Goal: Task Accomplishment & Management: Complete application form

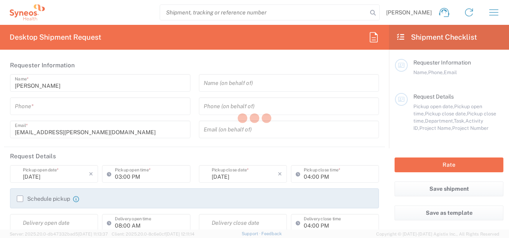
type input "3229"
type input "Morelos"
type input "[GEOGRAPHIC_DATA]"
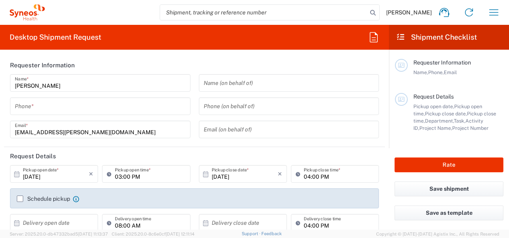
type input "INC Research Clin Svcs [GEOGRAPHIC_DATA]"
click at [60, 103] on input "tel" at bounding box center [100, 106] width 171 height 14
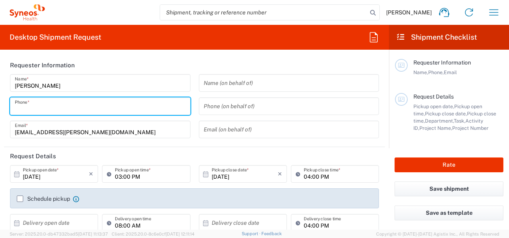
type input "5543468320"
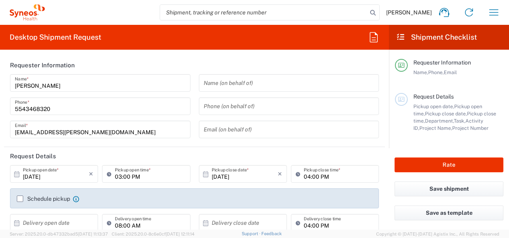
drag, startPoint x: 62, startPoint y: 175, endPoint x: 48, endPoint y: 177, distance: 14.5
click at [62, 175] on input "[DATE]" at bounding box center [56, 174] width 66 height 14
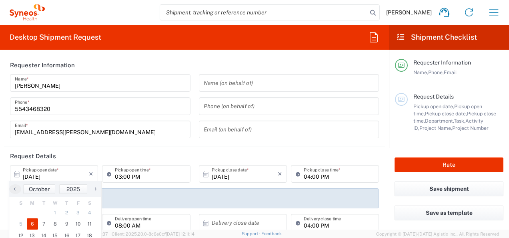
click at [14, 174] on icon at bounding box center [16, 174] width 5 height 6
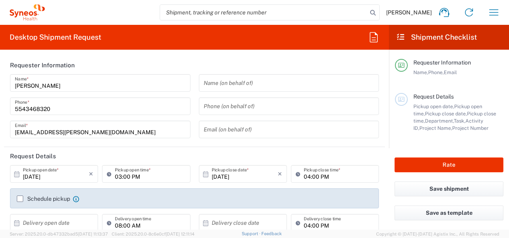
click at [14, 174] on icon at bounding box center [16, 174] width 5 height 6
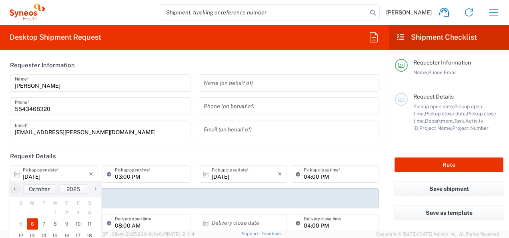
click at [16, 174] on icon at bounding box center [16, 173] width 7 height 7
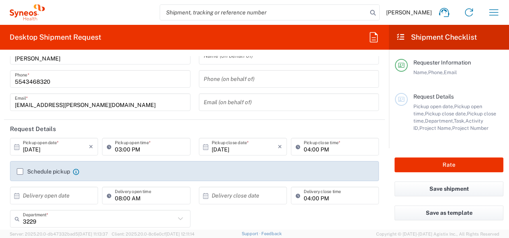
scroll to position [40, 0]
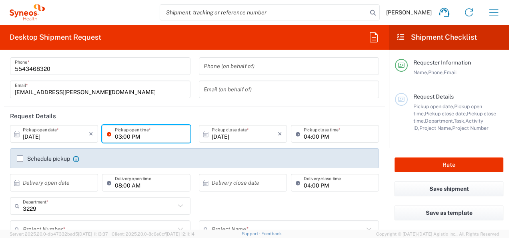
click at [134, 136] on input "03:00 PM" at bounding box center [150, 134] width 70 height 14
click at [15, 133] on icon at bounding box center [16, 133] width 7 height 7
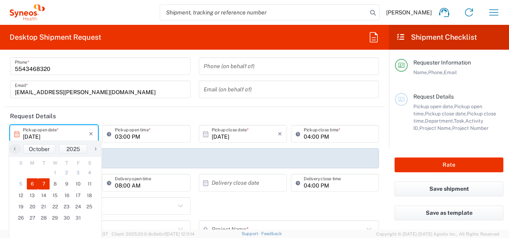
click at [42, 182] on span "7" at bounding box center [44, 183] width 12 height 11
type input "[DATE]"
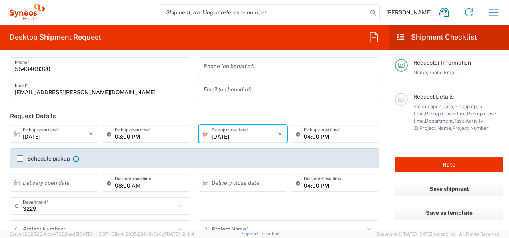
click at [116, 136] on input "03:00 PM" at bounding box center [150, 134] width 70 height 14
click at [130, 136] on input "09:00 PM" at bounding box center [150, 134] width 70 height 14
type input "09:00 AM"
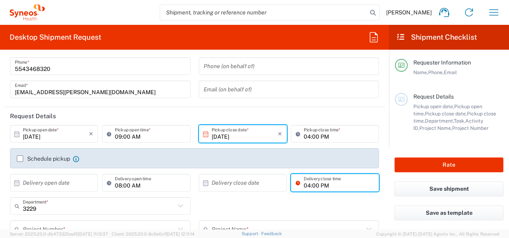
click at [304, 184] on input "04:00 PM" at bounding box center [339, 183] width 70 height 14
type input "06:00 PM"
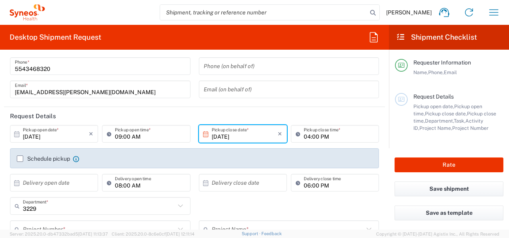
click at [28, 207] on input "3229" at bounding box center [99, 206] width 152 height 14
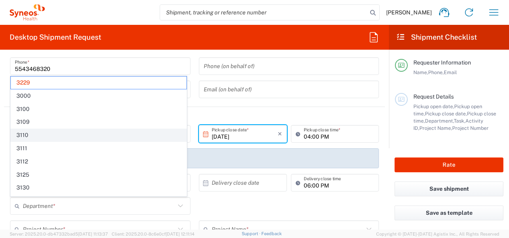
click at [35, 135] on span "3110" at bounding box center [99, 135] width 176 height 12
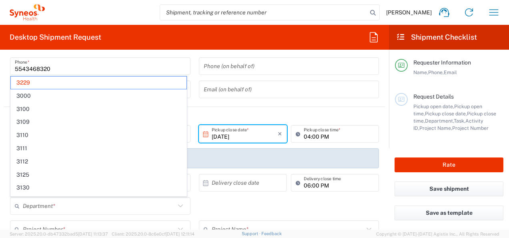
type input "3110"
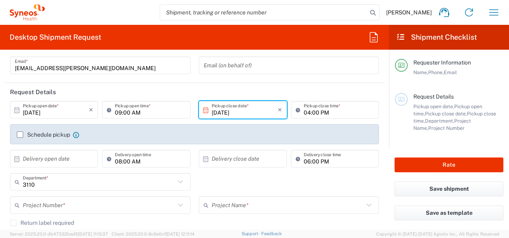
scroll to position [80, 0]
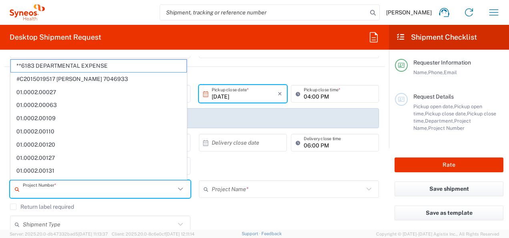
click at [43, 193] on input "text" at bounding box center [99, 189] width 152 height 14
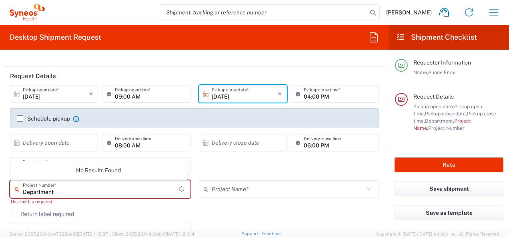
type input "Department"
click at [79, 211] on agx-checkbox-control "Return label required" at bounding box center [194, 213] width 369 height 6
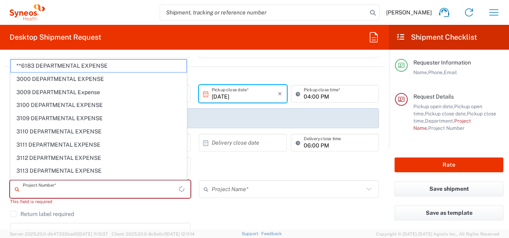
click at [70, 190] on input "text" at bounding box center [101, 189] width 156 height 14
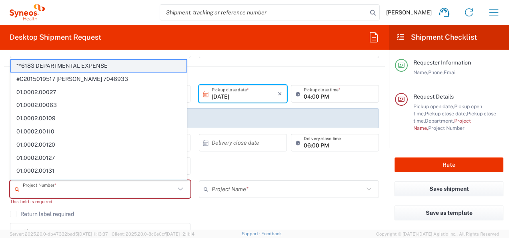
click at [109, 66] on span "**6183 DEPARTMENTAL EXPENSE" at bounding box center [99, 66] width 176 height 12
type input "**6183 DEPARTMENTAL EXPENSE"
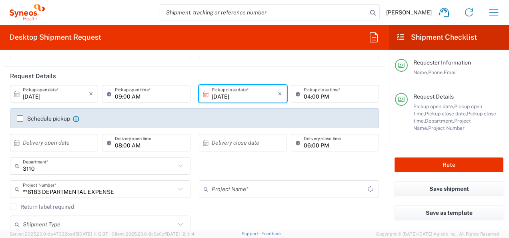
type input "6183"
click at [240, 211] on div "Return label required" at bounding box center [194, 209] width 369 height 12
click at [364, 190] on icon at bounding box center [369, 189] width 10 height 10
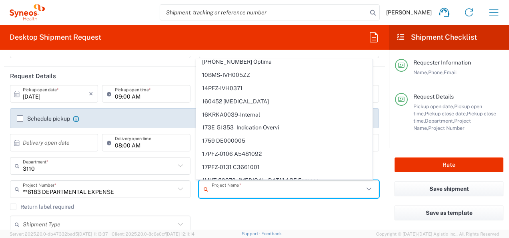
scroll to position [360, 0]
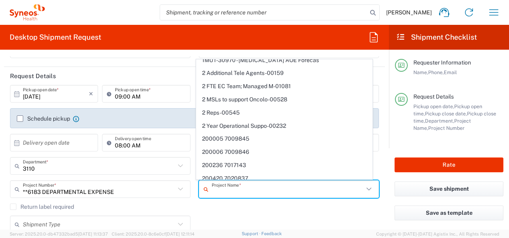
click at [219, 221] on div "Shipment Type Batch Regular" at bounding box center [194, 226] width 377 height 23
type input "6183"
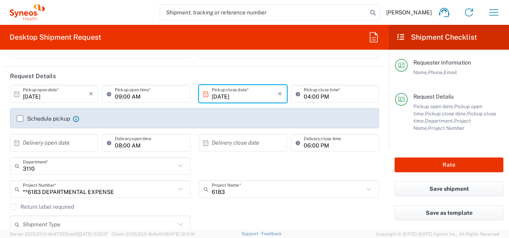
scroll to position [120, 0]
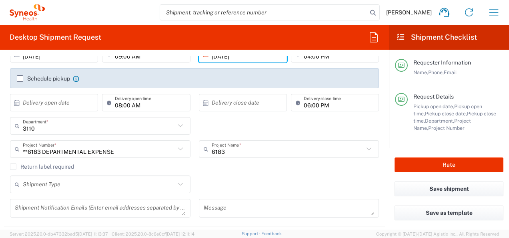
click at [52, 185] on input "text" at bounding box center [99, 184] width 152 height 14
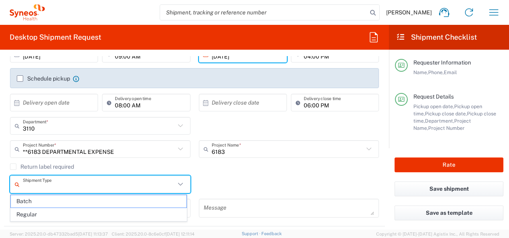
drag, startPoint x: 45, startPoint y: 201, endPoint x: 65, endPoint y: 199, distance: 20.5
click at [45, 201] on span "Batch" at bounding box center [99, 201] width 176 height 12
type input "Batch"
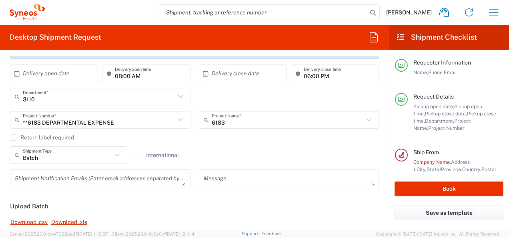
scroll to position [160, 0]
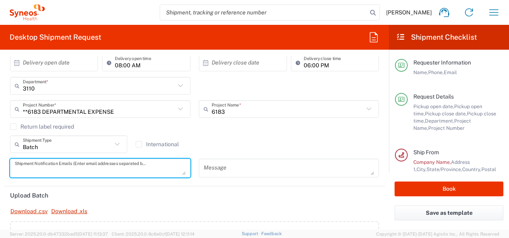
click at [138, 169] on textarea at bounding box center [100, 168] width 171 height 14
type textarea "[EMAIL_ADDRESS][PERSON_NAME][DOMAIN_NAME]"
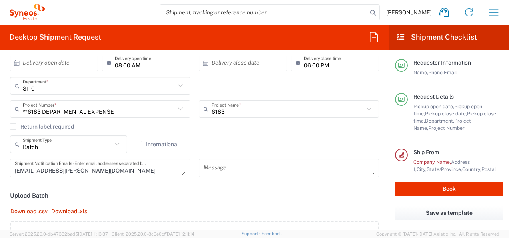
click at [208, 184] on agx-form-section "Request Details [DATE] × Pickup open date * Cancel Apply 09:00 AM Pickup open t…" at bounding box center [194, 86] width 381 height 199
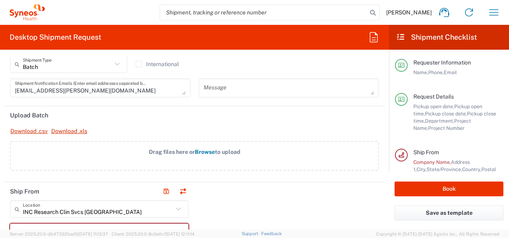
scroll to position [120, 0]
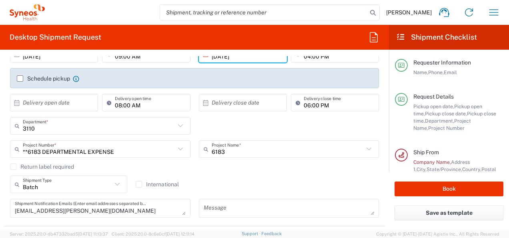
click at [112, 185] on icon at bounding box center [117, 184] width 10 height 10
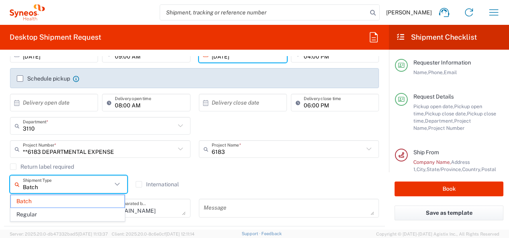
drag, startPoint x: 63, startPoint y: 215, endPoint x: 78, endPoint y: 206, distance: 17.0
click at [62, 215] on span "Regular" at bounding box center [68, 214] width 114 height 12
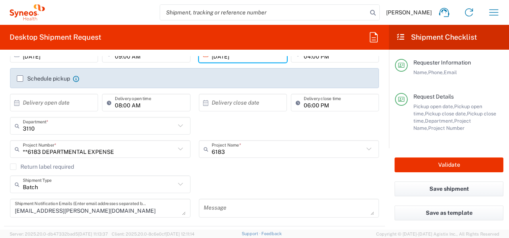
type input "Regular"
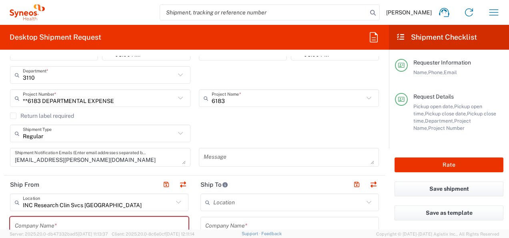
scroll to position [200, 0]
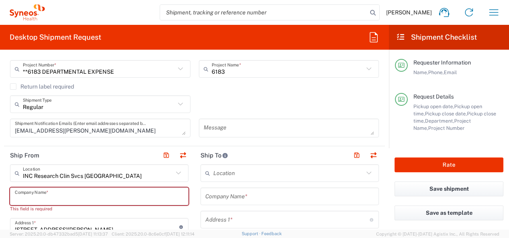
click at [72, 196] on input "text" at bounding box center [99, 196] width 169 height 14
click at [228, 172] on input "text" at bounding box center [288, 173] width 150 height 14
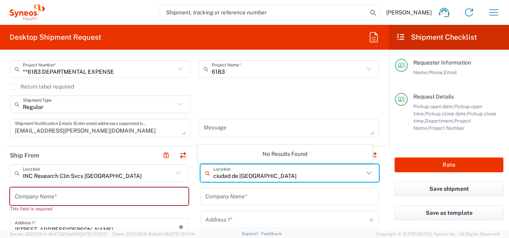
type input "ciudad de [GEOGRAPHIC_DATA]"
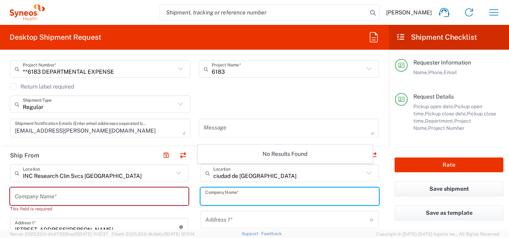
click at [243, 195] on input "text" at bounding box center [289, 196] width 169 height 14
click at [205, 173] on icon at bounding box center [209, 172] width 8 height 13
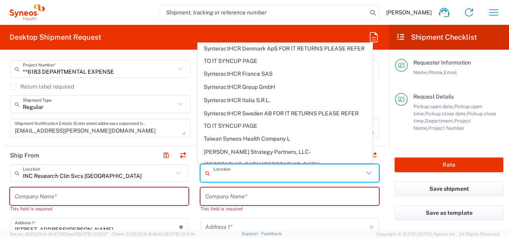
scroll to position [1829, 0]
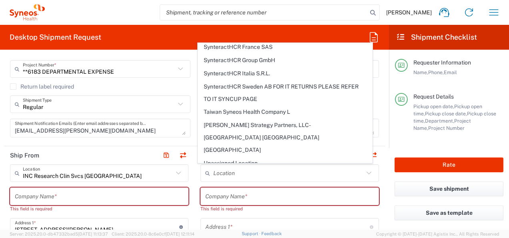
click at [110, 158] on header "Ship From" at bounding box center [99, 155] width 190 height 18
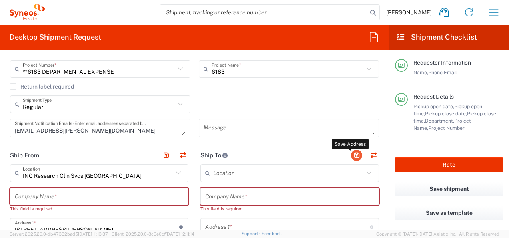
click at [352, 152] on button "button" at bounding box center [356, 155] width 11 height 11
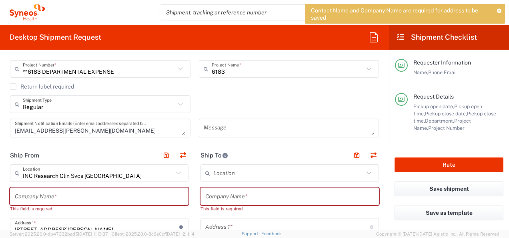
click at [317, 154] on header "Ship To" at bounding box center [289, 155] width 190 height 18
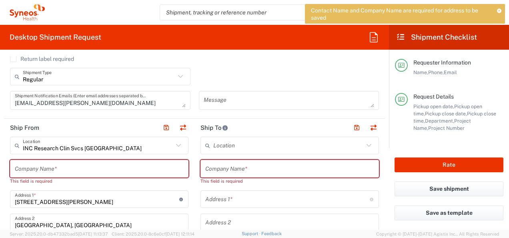
scroll to position [240, 0]
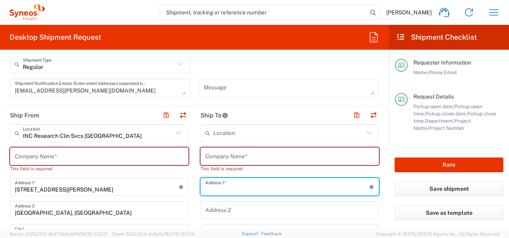
click at [225, 187] on input "text" at bounding box center [287, 187] width 164 height 14
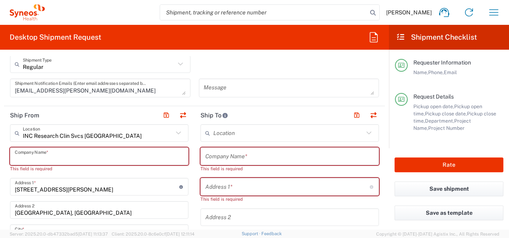
click at [37, 155] on input "text" at bounding box center [99, 156] width 169 height 14
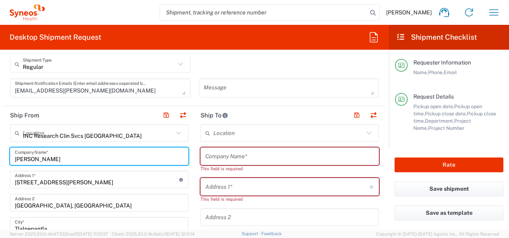
type input "SAyneos Health"
type input "Syneos Health"
click at [224, 153] on input "text" at bounding box center [289, 156] width 169 height 14
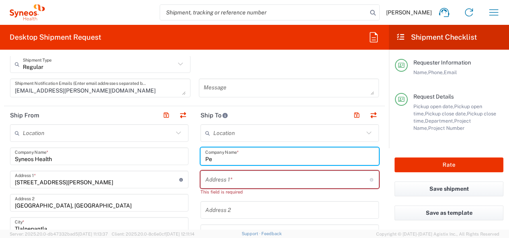
type input "P"
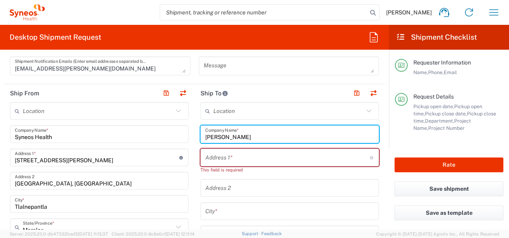
scroll to position [280, 0]
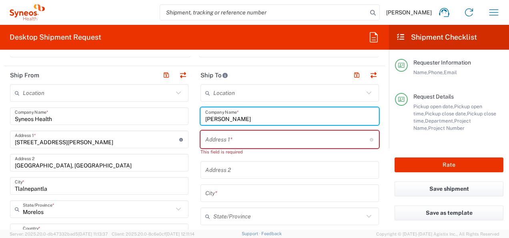
type input "[PERSON_NAME]"
click at [209, 141] on input "text" at bounding box center [287, 139] width 164 height 14
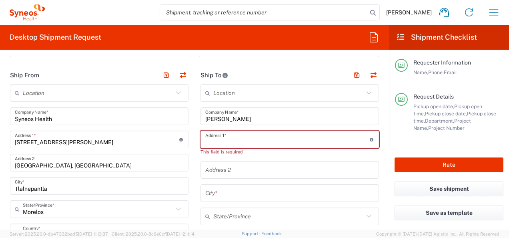
type input "Desierto de los leones"
type input "[GEOGRAPHIC_DATA]"
type input "5543468320"
click at [268, 163] on input "text" at bounding box center [289, 170] width 169 height 14
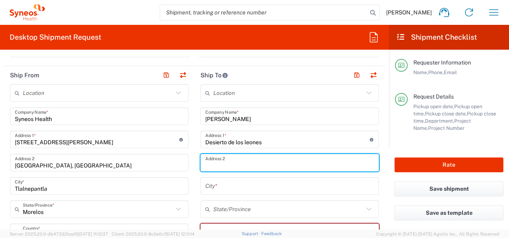
click at [256, 136] on input "Desierto de los leones" at bounding box center [287, 139] width 164 height 14
click at [260, 138] on input "Desierto de los leones" at bounding box center [287, 139] width 164 height 14
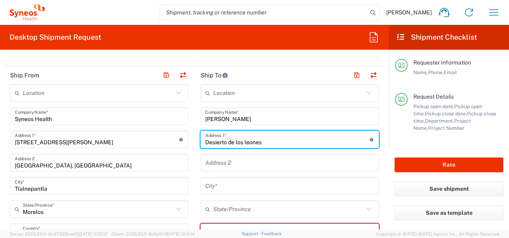
click at [261, 140] on input "Desierto de los leones" at bounding box center [287, 139] width 164 height 14
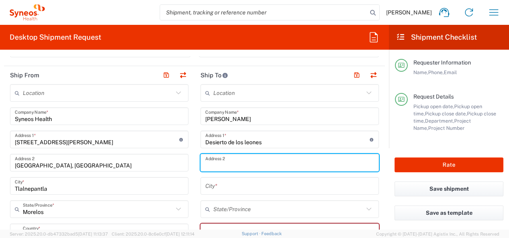
click at [209, 158] on input "text" at bounding box center [289, 163] width 169 height 14
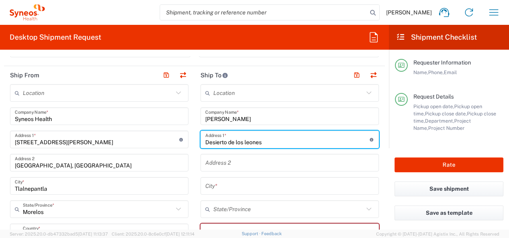
click at [254, 137] on input "Desierto de los leones" at bounding box center [287, 139] width 164 height 14
drag, startPoint x: 260, startPoint y: 138, endPoint x: 204, endPoint y: 142, distance: 56.6
click at [205, 142] on input "Desierto de los leones" at bounding box center [287, 139] width 164 height 14
type input "desierde los"
click at [310, 142] on input "desierde los" at bounding box center [287, 139] width 164 height 14
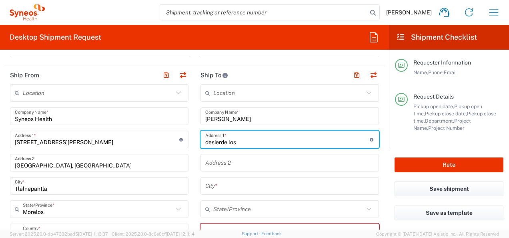
drag, startPoint x: 245, startPoint y: 141, endPoint x: 188, endPoint y: 142, distance: 56.8
type input "Desierto de los leones"
type input "[GEOGRAPHIC_DATA]"
type input "Sender/Shipper"
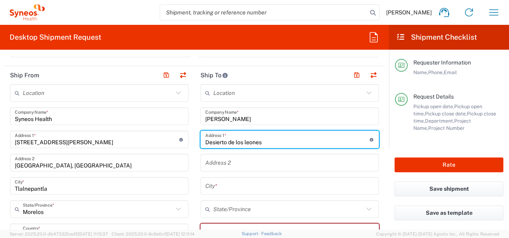
type input "Sender/Shipper"
type input "Delivery Duty Paid"
type input "[US_STATE]"
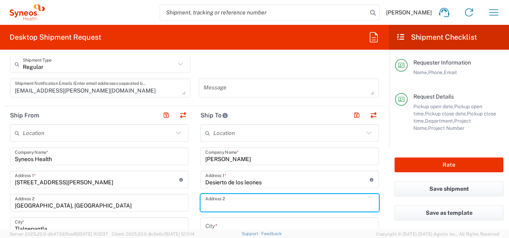
click at [226, 201] on input "text" at bounding box center [289, 203] width 169 height 14
click at [266, 181] on input "Desierto de los leones" at bounding box center [287, 179] width 164 height 14
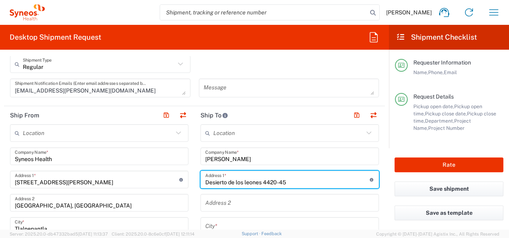
type input "Desierto de los leones 4420-45"
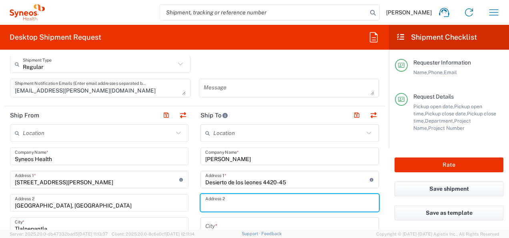
click at [251, 198] on input "text" at bounding box center [289, 203] width 169 height 14
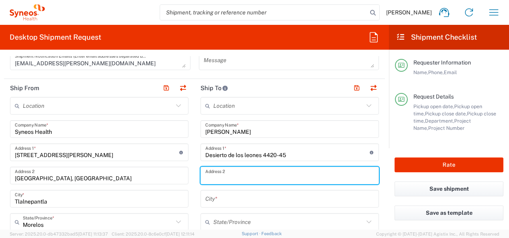
scroll to position [280, 0]
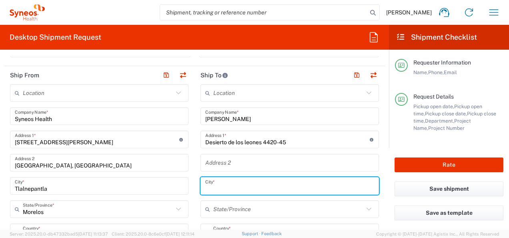
click at [234, 188] on input "text" at bounding box center [289, 186] width 169 height 14
type input "[GEOGRAPHIC_DATA]"
click at [227, 207] on input "text" at bounding box center [288, 209] width 150 height 14
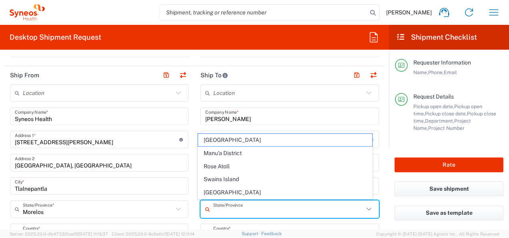
type input "[GEOGRAPHIC_DATA]"
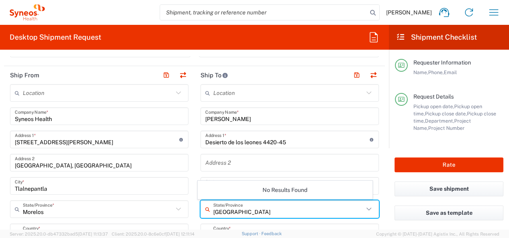
type input "[US_STATE]"
click at [325, 228] on input "[US_STATE]" at bounding box center [288, 232] width 150 height 14
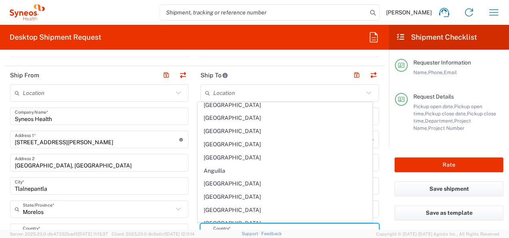
scroll to position [80, 0]
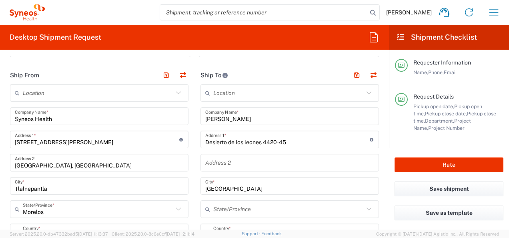
scroll to position [431, 0]
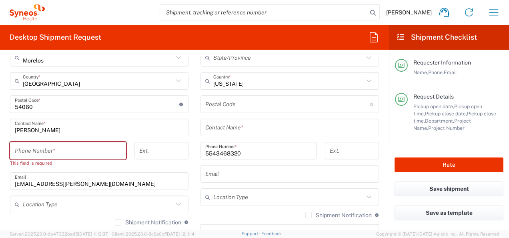
click at [234, 105] on input "undefined" at bounding box center [287, 104] width 164 height 14
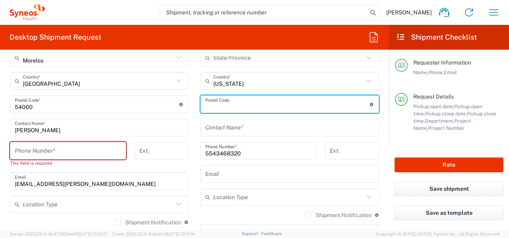
type input "01790"
type input "[GEOGRAPHIC_DATA]"
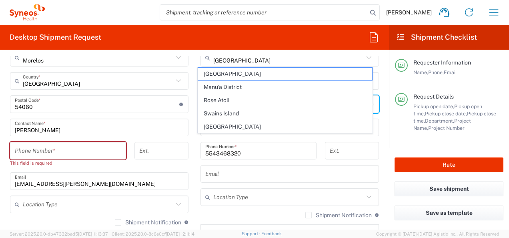
click at [257, 185] on div "Location [PERSON_NAME] LLC-[GEOGRAPHIC_DATA] [GEOGRAPHIC_DATA] [GEOGRAPHIC_DATA…" at bounding box center [289, 101] width 178 height 336
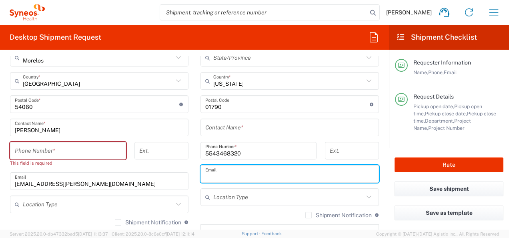
click at [242, 175] on input "text" at bounding box center [289, 174] width 169 height 14
type input "[EMAIL_ADDRESS][PERSON_NAME][DOMAIN_NAME]"
type input "BYOD [DATE]_Karina [PERSON_NAME]"
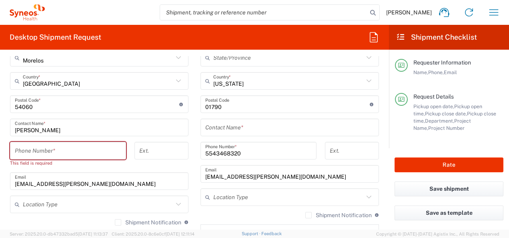
click at [230, 219] on div "Shipment Notification If checked, a shipment notification email will be sent to…" at bounding box center [289, 217] width 178 height 13
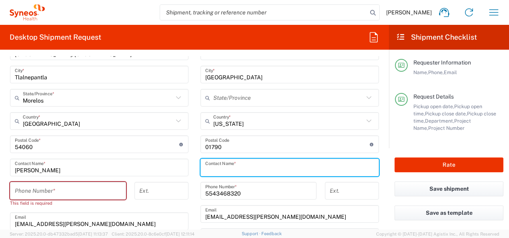
click at [208, 160] on input "text" at bounding box center [289, 167] width 169 height 14
type input "[PERSON_NAME]"
click at [255, 123] on input "text" at bounding box center [288, 121] width 150 height 14
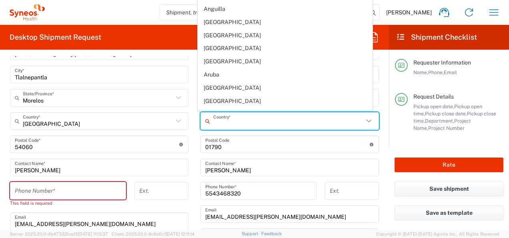
scroll to position [0, 0]
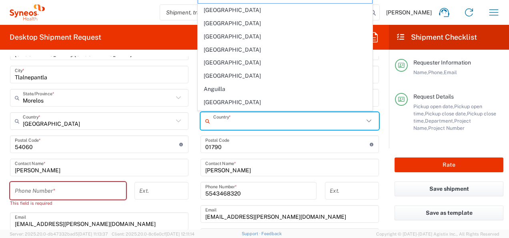
type input "[GEOGRAPHIC_DATA]"
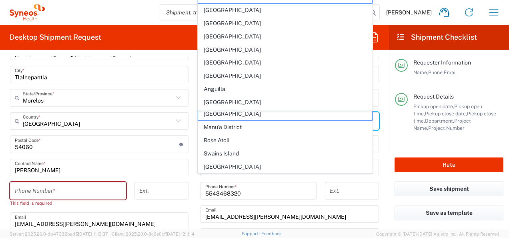
click at [194, 144] on main "Location [PERSON_NAME] LLC-[GEOGRAPHIC_DATA] [GEOGRAPHIC_DATA] [GEOGRAPHIC_DATA…" at bounding box center [289, 141] width 190 height 336
type input "[US_STATE]"
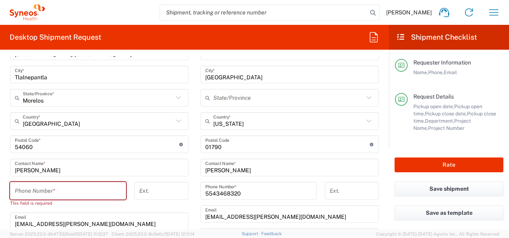
click at [237, 127] on div "[US_STATE] Country *" at bounding box center [289, 121] width 178 height 18
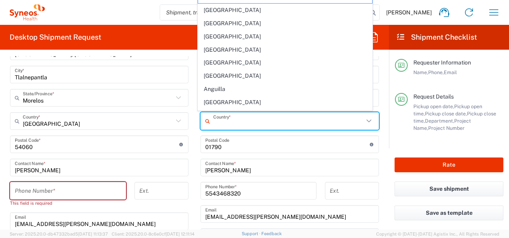
click at [239, 122] on input "text" at bounding box center [288, 121] width 150 height 14
type input "[GEOGRAPHIC_DATA]"
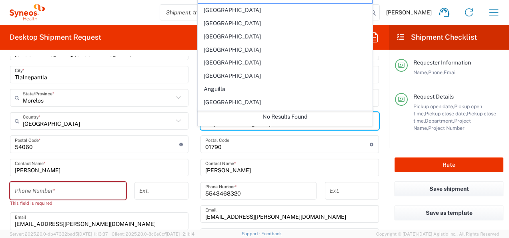
click at [389, 134] on main "Requester Information Name, Phone, Email Request Details Pickup open date, Pick…" at bounding box center [449, 99] width 120 height 98
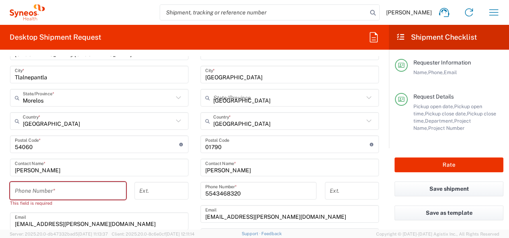
type input "[US_STATE]"
click at [205, 120] on icon at bounding box center [209, 120] width 8 height 13
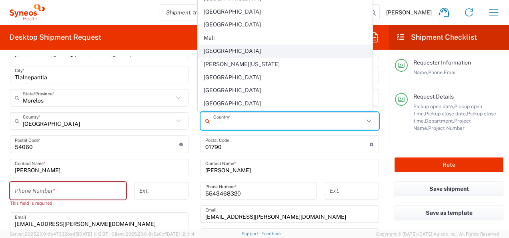
scroll to position [1720, 0]
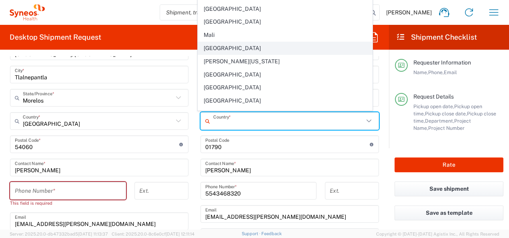
click at [240, 121] on span "[GEOGRAPHIC_DATA]" at bounding box center [285, 127] width 174 height 12
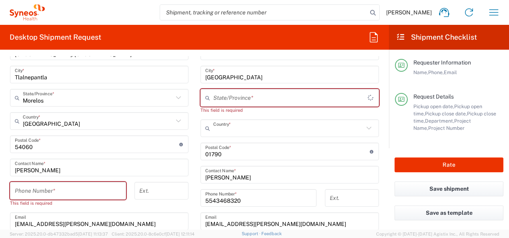
type input "[GEOGRAPHIC_DATA]"
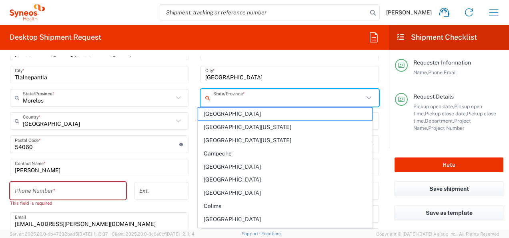
click at [265, 96] on input "text" at bounding box center [288, 98] width 150 height 14
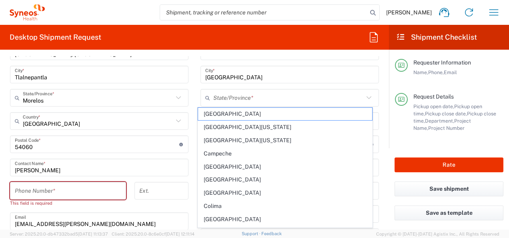
click at [205, 98] on icon at bounding box center [209, 97] width 8 height 13
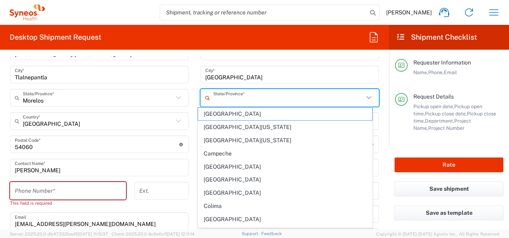
click at [205, 98] on icon at bounding box center [209, 97] width 8 height 13
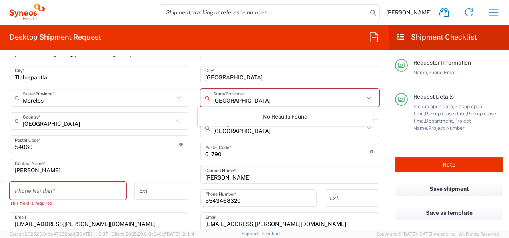
type input "[GEOGRAPHIC_DATA]"
click at [194, 122] on main "Location [PERSON_NAME] LLC-[GEOGRAPHIC_DATA] [GEOGRAPHIC_DATA] [GEOGRAPHIC_DATA…" at bounding box center [289, 144] width 190 height 343
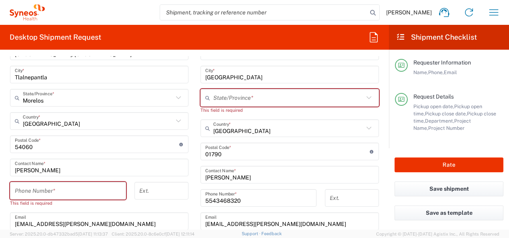
click at [250, 115] on div "Location [PERSON_NAME] LLC-[GEOGRAPHIC_DATA] [GEOGRAPHIC_DATA] [GEOGRAPHIC_DATA…" at bounding box center [289, 144] width 178 height 343
click at [366, 96] on icon at bounding box center [368, 97] width 5 height 3
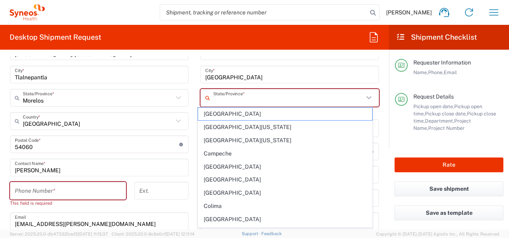
click at [364, 97] on icon at bounding box center [369, 97] width 10 height 10
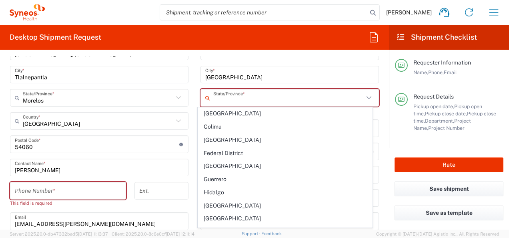
scroll to position [80, 0]
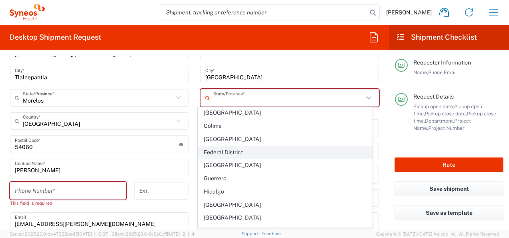
click at [286, 148] on span "Federal District" at bounding box center [285, 152] width 174 height 12
type input "Federal District"
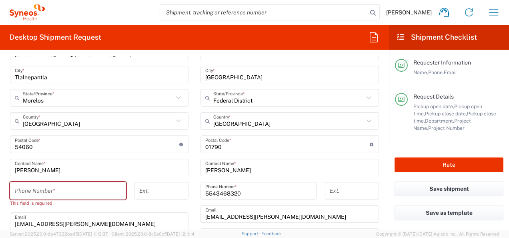
click at [380, 200] on form "Requester Information [PERSON_NAME] Name * [PHONE_NUMBER] Phone * [PERSON_NAME]…" at bounding box center [194, 142] width 389 height 173
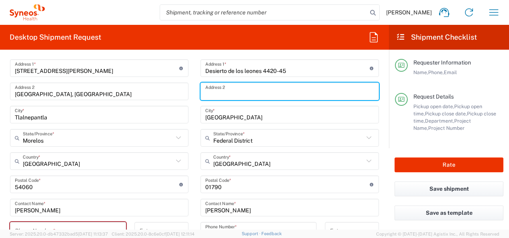
click at [210, 89] on input "text" at bounding box center [289, 91] width 169 height 14
type input "Aldeas de Tetelpan"
click at [272, 109] on input "[GEOGRAPHIC_DATA]" at bounding box center [289, 115] width 169 height 14
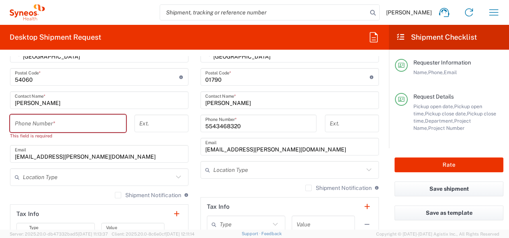
scroll to position [471, 0]
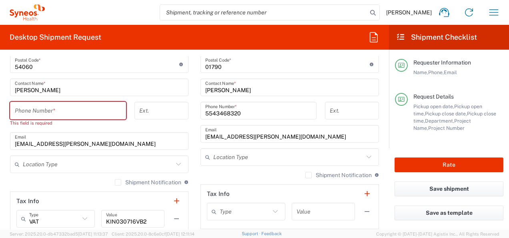
click at [205, 154] on icon at bounding box center [209, 156] width 8 height 13
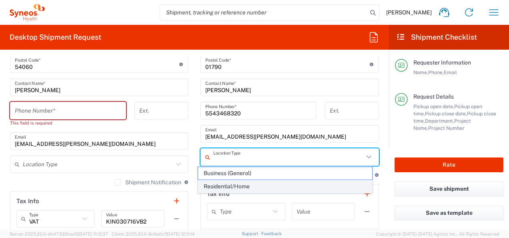
click at [208, 184] on span "Residential/Home" at bounding box center [285, 186] width 174 height 12
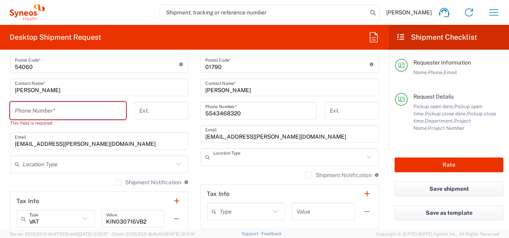
type input "Residential/Home"
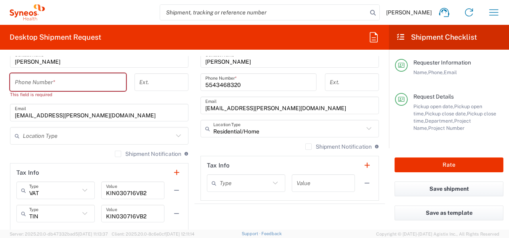
scroll to position [511, 0]
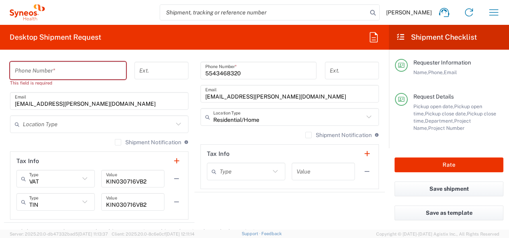
click at [176, 122] on icon at bounding box center [178, 123] width 5 height 3
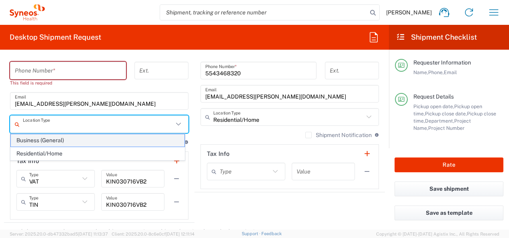
click at [124, 142] on span "Business (General)" at bounding box center [98, 140] width 174 height 12
type input "Business (General)"
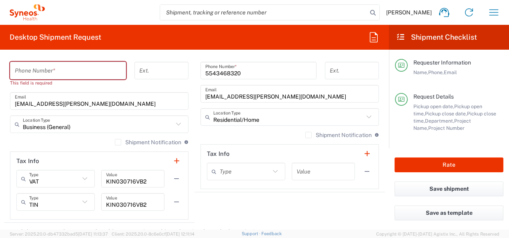
click at [78, 140] on div "Shipment Notification If checked, a shipment notification email will be sent to…" at bounding box center [99, 144] width 178 height 13
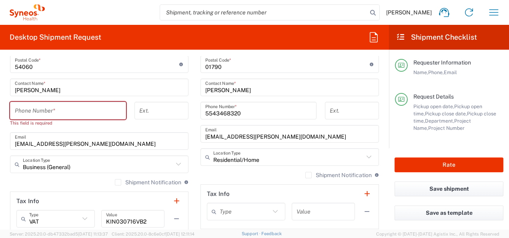
click at [50, 113] on input "tel" at bounding box center [68, 111] width 106 height 14
type input "5543468320"
type input "[EMAIL_ADDRESS][PERSON_NAME][DOMAIN_NAME]"
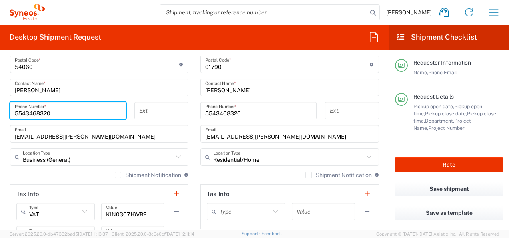
click at [8, 174] on main "Location [PERSON_NAME] LLC-[GEOGRAPHIC_DATA] [GEOGRAPHIC_DATA] [GEOGRAPHIC_DATA…" at bounding box center [99, 72] width 190 height 359
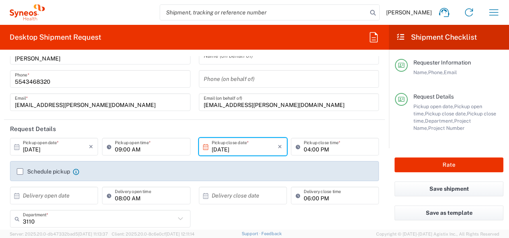
scroll to position [40, 0]
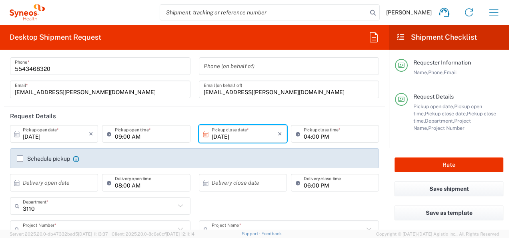
click at [16, 181] on icon at bounding box center [16, 183] width 5 height 6
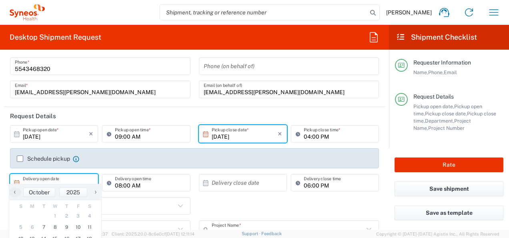
scroll to position [80, 0]
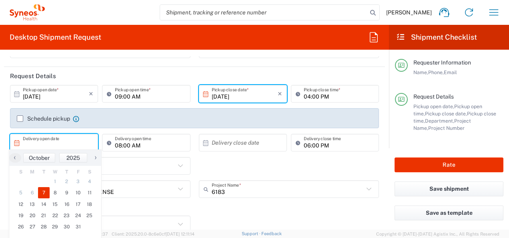
click at [46, 195] on span "7" at bounding box center [44, 192] width 12 height 11
type input "[DATE]"
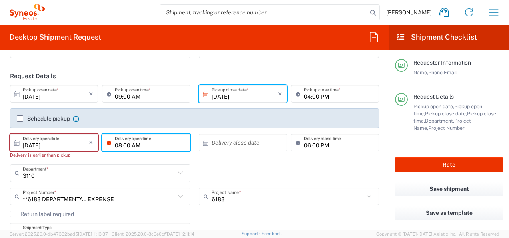
click at [153, 141] on input "08:00 AM" at bounding box center [150, 143] width 70 height 14
type input "18:00 AM"
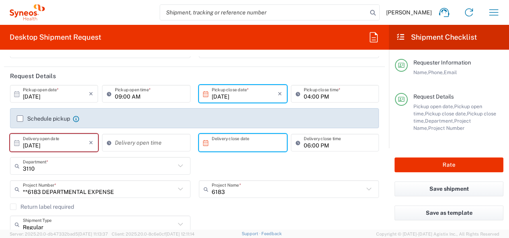
click at [212, 146] on input "text" at bounding box center [245, 143] width 66 height 14
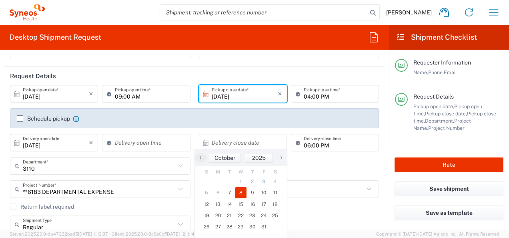
click at [243, 191] on span "8" at bounding box center [241, 192] width 12 height 11
type input "[DATE]"
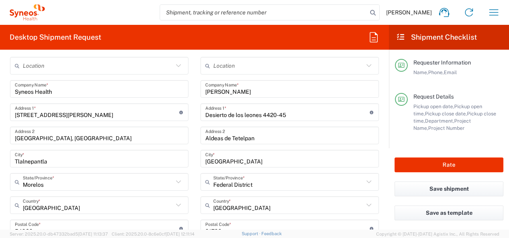
scroll to position [320, 0]
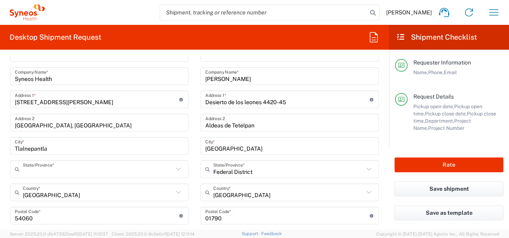
click at [156, 168] on input "text" at bounding box center [98, 169] width 150 height 14
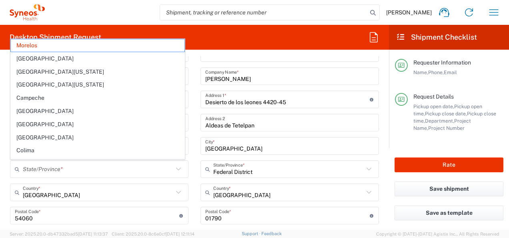
click at [177, 167] on icon at bounding box center [178, 169] width 10 height 10
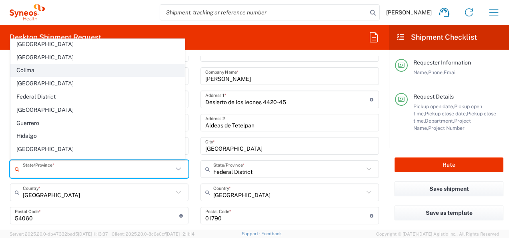
scroll to position [120, 0]
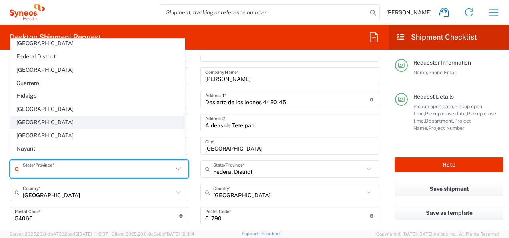
click at [73, 120] on span "[GEOGRAPHIC_DATA]" at bounding box center [98, 122] width 174 height 12
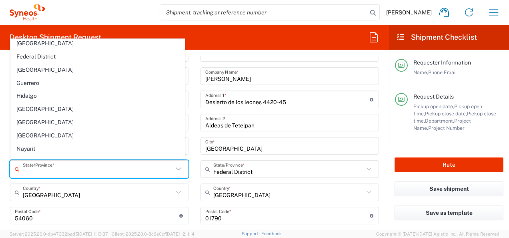
type input "[GEOGRAPHIC_DATA]"
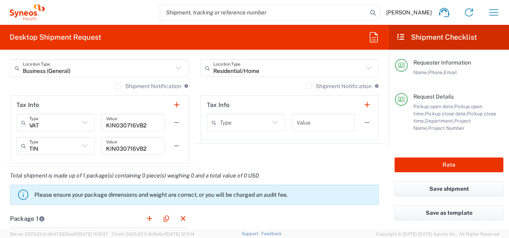
scroll to position [520, 0]
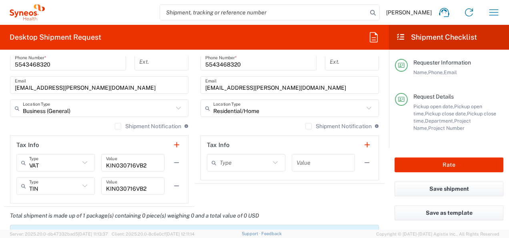
click at [270, 162] on icon at bounding box center [275, 162] width 10 height 10
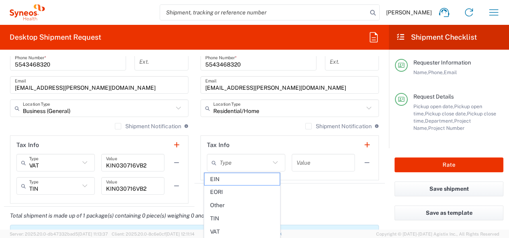
click at [305, 186] on agx-shipment-stop-widget "Ship To Location [PERSON_NAME] LLC-[GEOGRAPHIC_DATA] [GEOGRAPHIC_DATA] [GEOGRAP…" at bounding box center [289, 16] width 190 height 380
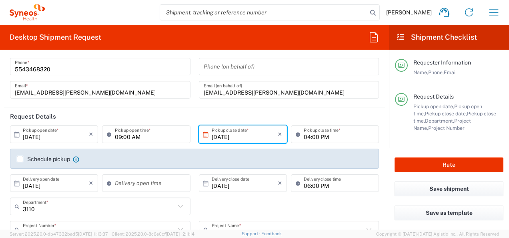
scroll to position [0, 0]
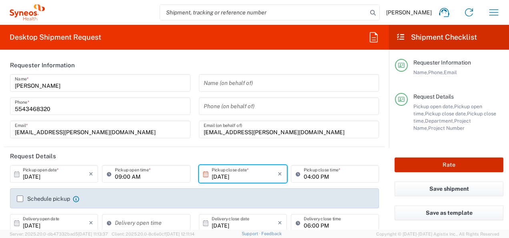
click at [449, 165] on button "Rate" at bounding box center [448, 164] width 109 height 15
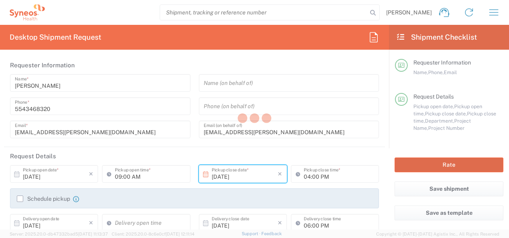
type input "**6183 DEPARTMENTAL EXPENSE"
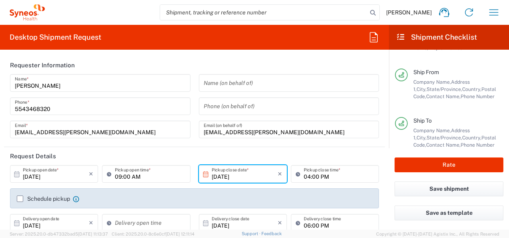
scroll to position [159, 0]
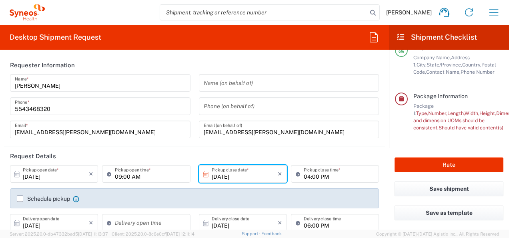
drag, startPoint x: 116, startPoint y: 176, endPoint x: 121, endPoint y: 176, distance: 4.8
click at [116, 176] on input "09:00 AM" at bounding box center [150, 174] width 70 height 14
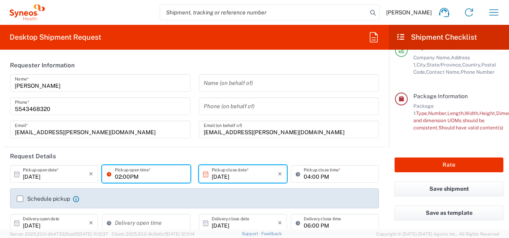
type input "02:00PM"
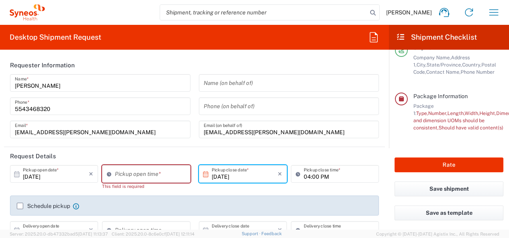
click at [185, 153] on header "Request Details" at bounding box center [194, 156] width 381 height 18
click at [139, 174] on input "03:09 PM" at bounding box center [150, 174] width 70 height 14
click at [124, 175] on input "03:09 PM" at bounding box center [150, 174] width 70 height 14
type input "03:0PM"
click at [149, 191] on div "Pickup open time * This field is required" at bounding box center [146, 180] width 92 height 30
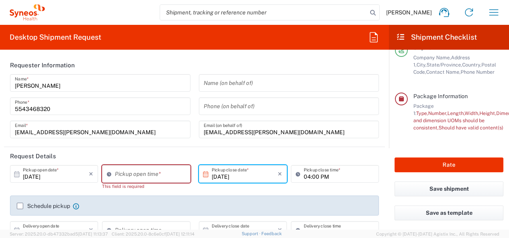
type input "03:10 PM"
click at [148, 170] on input "03:10 PM" at bounding box center [150, 174] width 70 height 14
click at [144, 153] on header "Request Details" at bounding box center [194, 156] width 381 height 18
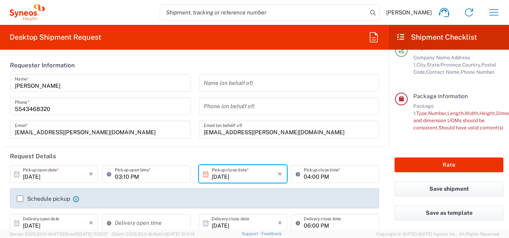
drag, startPoint x: 220, startPoint y: 176, endPoint x: 231, endPoint y: 175, distance: 11.6
click at [220, 176] on input "[DATE]" at bounding box center [245, 174] width 66 height 14
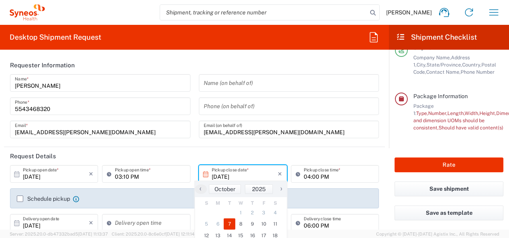
click at [262, 150] on header "Request Details" at bounding box center [194, 156] width 381 height 18
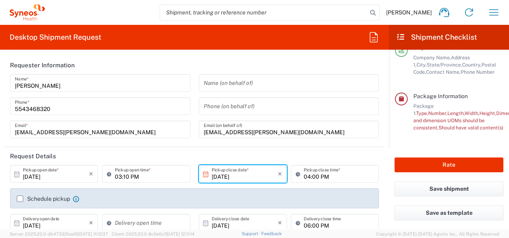
click at [220, 175] on input "[DATE]" at bounding box center [245, 174] width 66 height 14
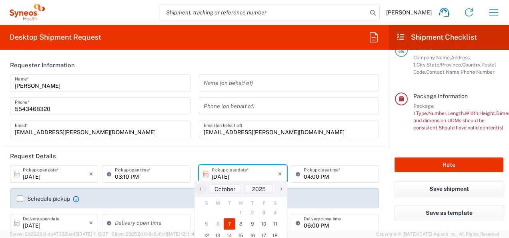
type input "[DATE]"
click at [309, 176] on input "04:00 PM" at bounding box center [339, 174] width 70 height 14
type input "[DATE]"
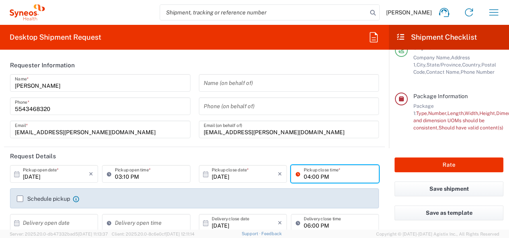
click at [283, 184] on div "[DATE] × Pickup close date * Cancel Apply" at bounding box center [243, 176] width 92 height 23
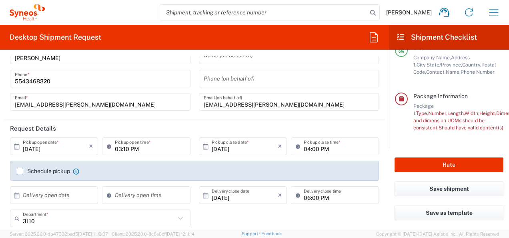
scroll to position [40, 0]
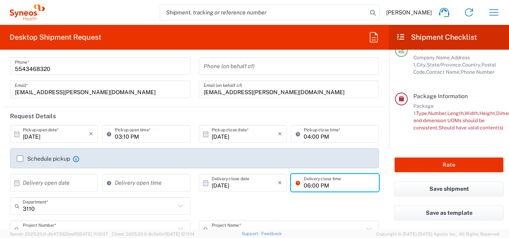
click at [304, 184] on input "06:00 PM" at bounding box center [339, 183] width 70 height 14
type input "08:00 PM"
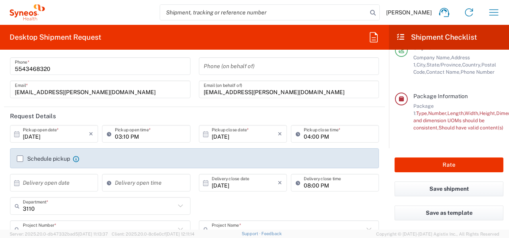
click at [318, 202] on div "3110 Department * 3229 3000 3100 3109 3110 3111 3112 3125 3130 3135 3136 3150 3…" at bounding box center [194, 208] width 377 height 23
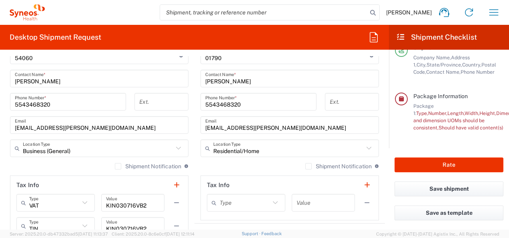
scroll to position [520, 0]
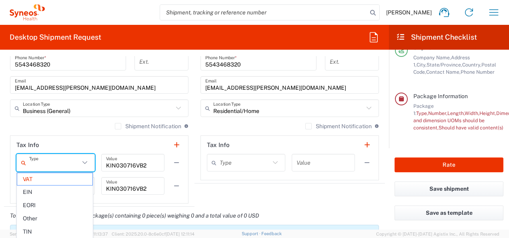
click at [50, 157] on input "text" at bounding box center [54, 163] width 50 height 14
click at [111, 204] on agx-form-section "Ship From Location [PERSON_NAME] LLC-[GEOGRAPHIC_DATA] [GEOGRAPHIC_DATA] [GEOGR…" at bounding box center [99, 16] width 190 height 380
type input "VAT"
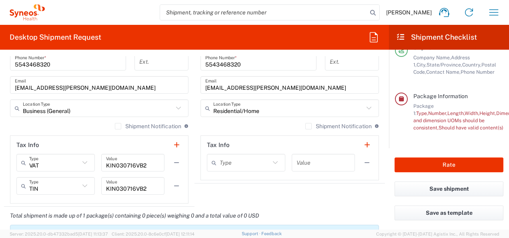
click at [227, 162] on input "text" at bounding box center [245, 163] width 50 height 14
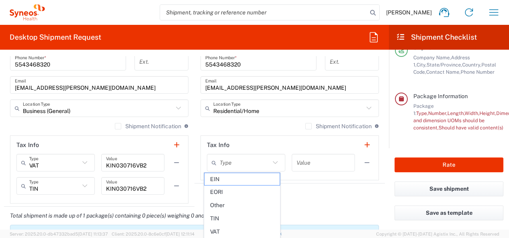
click at [322, 200] on agx-shipment-stop-widget "Ship To Location [PERSON_NAME] LLC-[GEOGRAPHIC_DATA] [GEOGRAPHIC_DATA] [GEOGRAP…" at bounding box center [289, 16] width 190 height 380
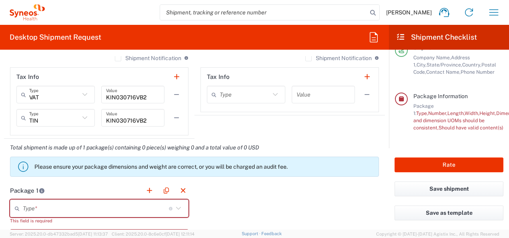
scroll to position [600, 0]
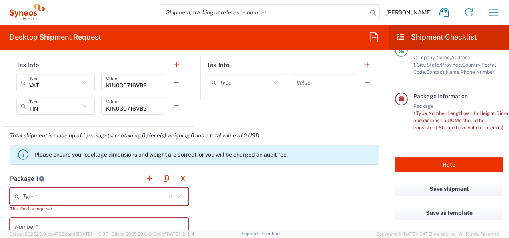
click at [62, 195] on input "text" at bounding box center [96, 196] width 146 height 14
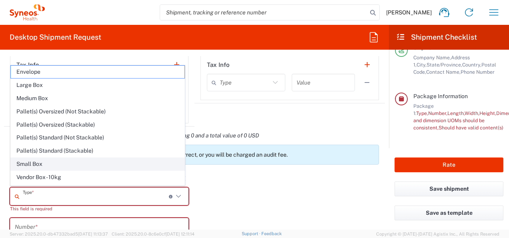
click at [40, 161] on span "Small Box" at bounding box center [98, 164] width 174 height 12
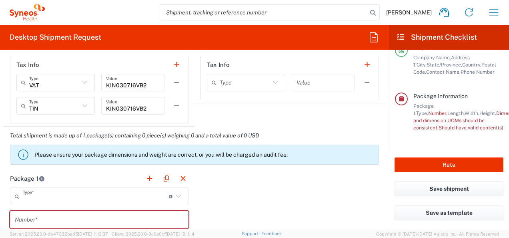
type input "Small Box"
type input "12.25"
type input "11"
type input "1.5"
type input "in"
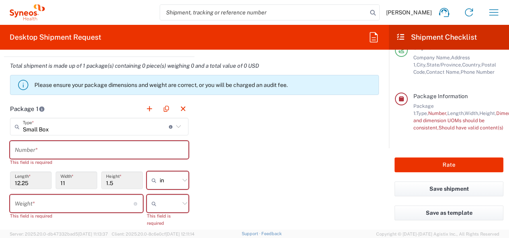
scroll to position [680, 0]
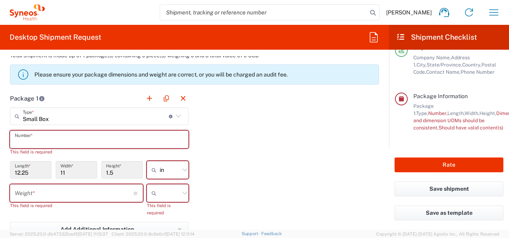
click at [40, 136] on input "text" at bounding box center [99, 139] width 169 height 14
click at [42, 169] on input "12.25" at bounding box center [31, 170] width 32 height 14
click at [37, 186] on input "number" at bounding box center [74, 193] width 119 height 14
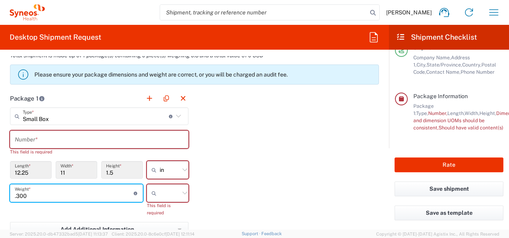
type input ".300"
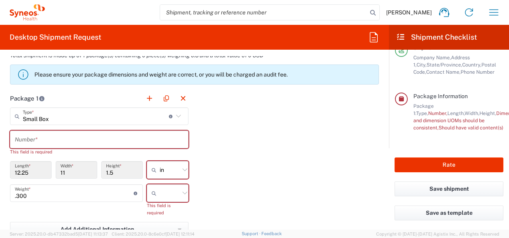
click at [156, 194] on icon at bounding box center [156, 192] width 8 height 13
click at [172, 208] on span "kgs" at bounding box center [164, 208] width 39 height 12
type input "kgs"
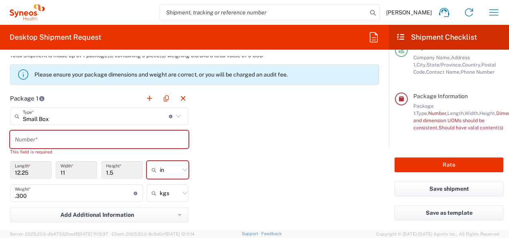
click at [221, 197] on div "Package 1 Small Box Type * Material used to package goods Envelope Large Box Me…" at bounding box center [194, 180] width 381 height 183
click at [50, 138] on input "text" at bounding box center [99, 139] width 169 height 14
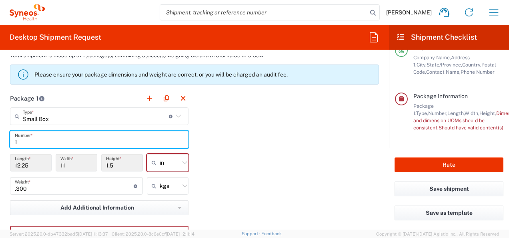
type input "1"
click at [257, 143] on div "Package 1 Small Box Type * Material used to package goods Envelope Large Box Me…" at bounding box center [194, 177] width 381 height 176
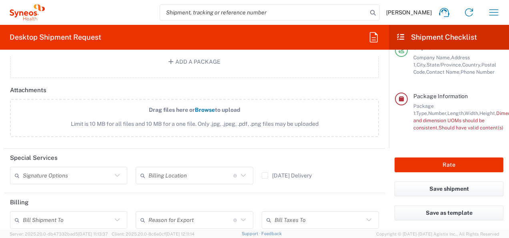
scroll to position [920, 0]
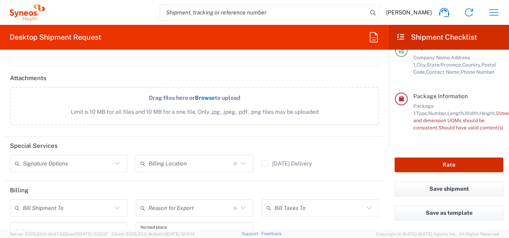
click at [457, 165] on button "Rate" at bounding box center [448, 164] width 109 height 15
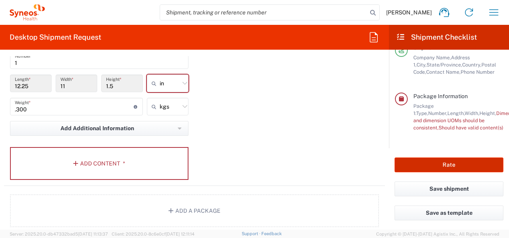
scroll to position [720, 0]
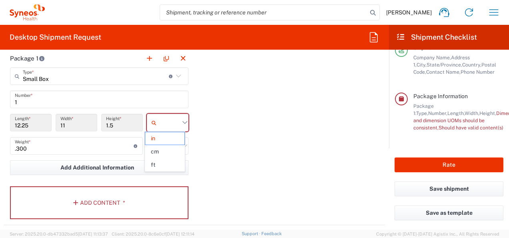
click at [167, 120] on input "text" at bounding box center [170, 122] width 20 height 13
click at [160, 152] on span "cm" at bounding box center [164, 151] width 39 height 12
type input "31.12"
type input "27.94"
type input "3.81"
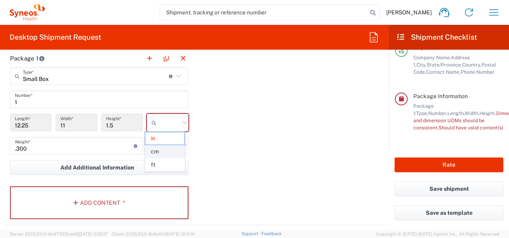
type input "cm"
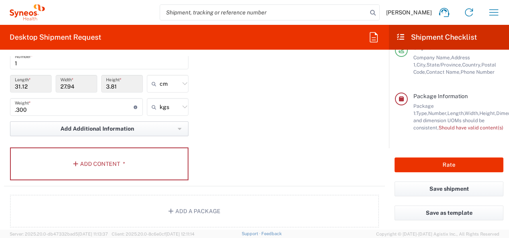
scroll to position [760, 0]
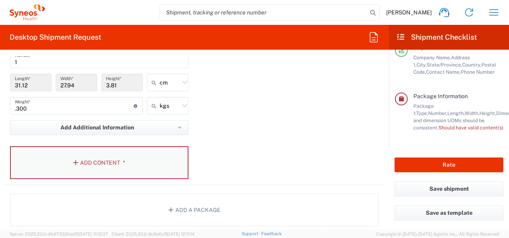
click at [126, 160] on button "Add Content *" at bounding box center [99, 162] width 178 height 33
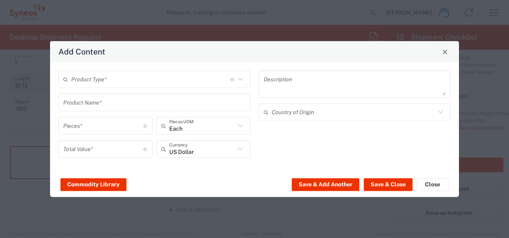
click at [171, 78] on input "text" at bounding box center [150, 79] width 159 height 14
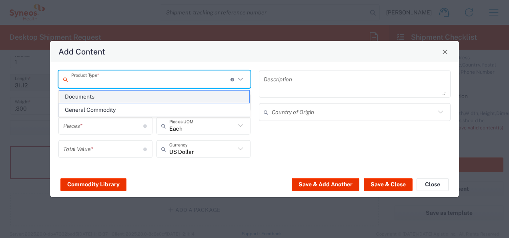
click at [143, 100] on span "Documents" at bounding box center [154, 96] width 190 height 12
type input "Documents"
type input "1"
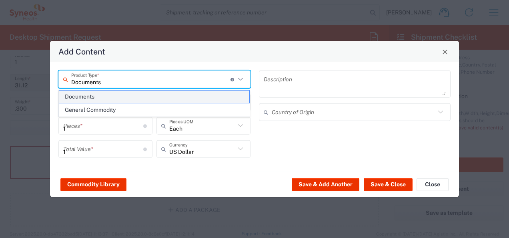
type textarea "Documents"
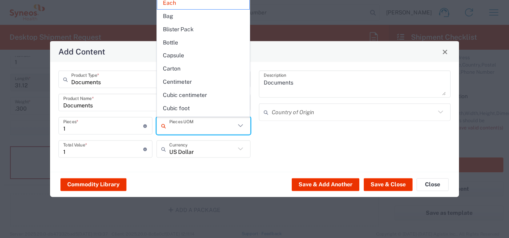
click at [226, 128] on input "text" at bounding box center [202, 125] width 66 height 14
click at [190, 66] on span "Carton" at bounding box center [203, 68] width 92 height 12
type input "Carton"
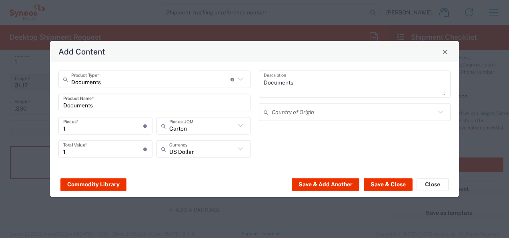
click at [238, 150] on icon at bounding box center [240, 149] width 10 height 10
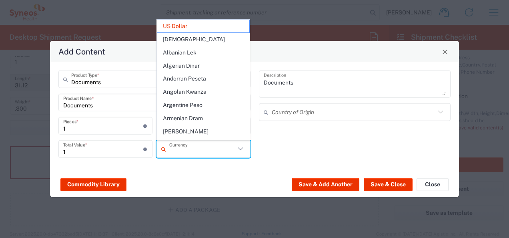
drag, startPoint x: 214, startPoint y: 176, endPoint x: 58, endPoint y: 135, distance: 160.9
click at [213, 176] on div "Commodity Library Save & Add Another Save & Close Close" at bounding box center [254, 184] width 409 height 25
type input "US Dollar"
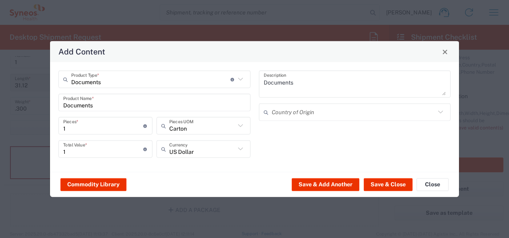
click at [67, 149] on input "1" at bounding box center [103, 149] width 80 height 14
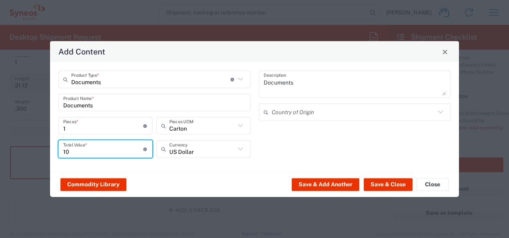
type input "10"
click at [340, 118] on input "text" at bounding box center [354, 112] width 164 height 14
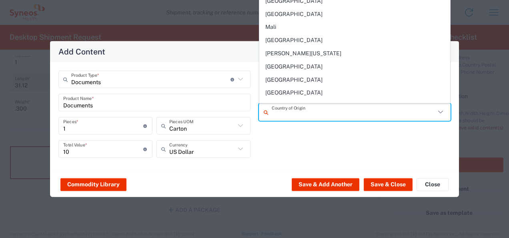
scroll to position [1760, 0]
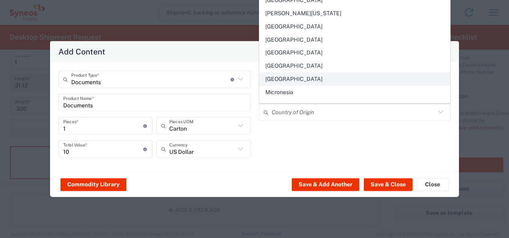
click at [291, 73] on span "[GEOGRAPHIC_DATA]" at bounding box center [355, 79] width 190 height 12
type input "[GEOGRAPHIC_DATA]"
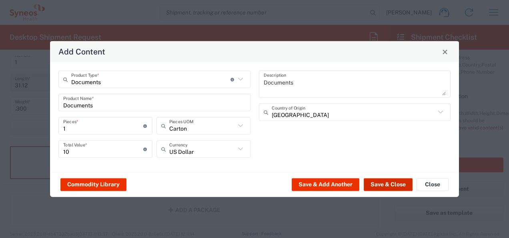
drag, startPoint x: 382, startPoint y: 186, endPoint x: 377, endPoint y: 184, distance: 4.9
click at [382, 186] on button "Save & Close" at bounding box center [388, 184] width 49 height 13
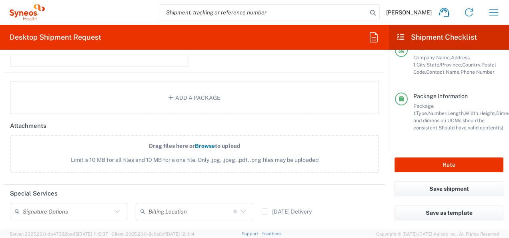
scroll to position [920, 0]
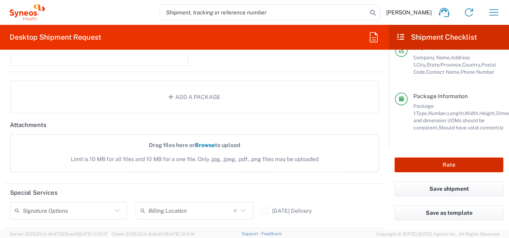
click at [435, 160] on button "Rate" at bounding box center [448, 164] width 109 height 15
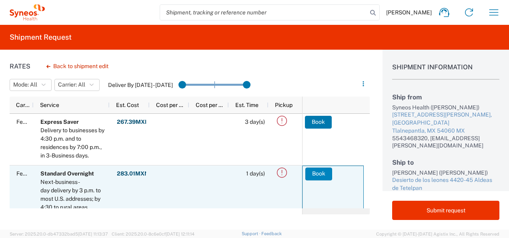
click at [314, 172] on button "Book" at bounding box center [318, 173] width 27 height 13
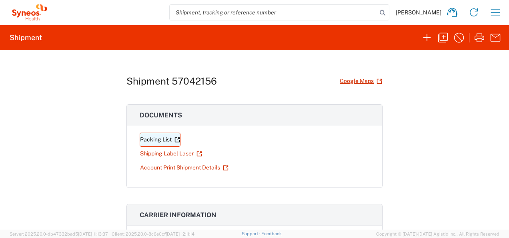
click at [155, 139] on link "Packing List" at bounding box center [160, 139] width 41 height 14
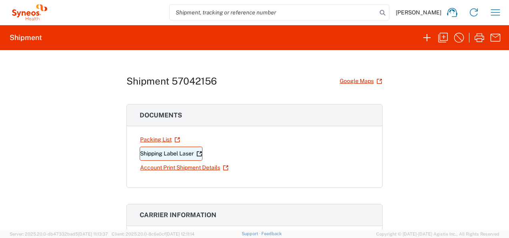
click at [167, 153] on link "Shipping Label Laser" at bounding box center [171, 153] width 63 height 14
